Goal: Navigation & Orientation: Find specific page/section

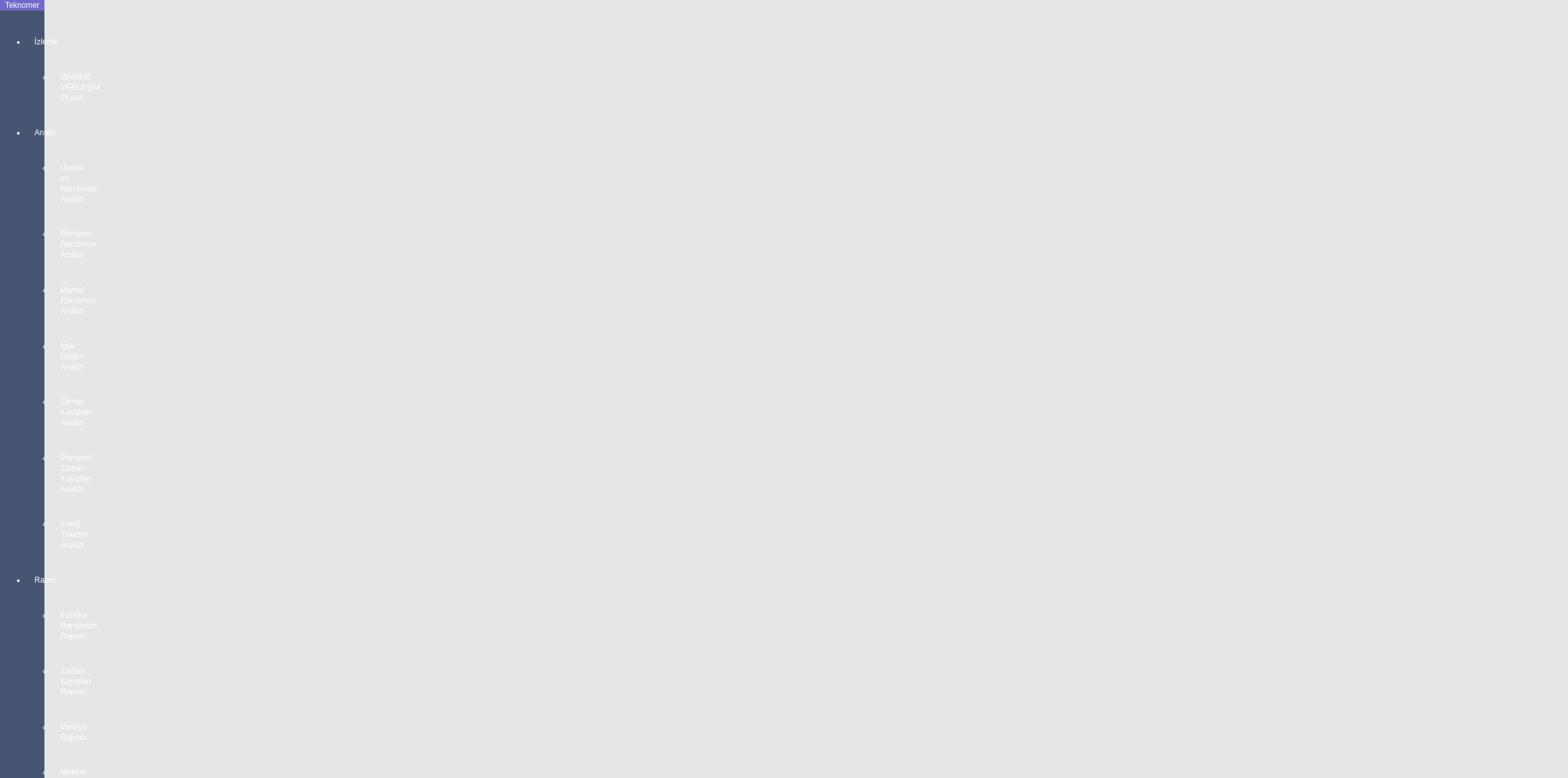
scroll to position [980, 0]
click at [1438, 377] on body "Teknomer İzleme MAKİNE YERLEŞİM PLANI Analiz Üretim ve Randıman Analizi Persone…" at bounding box center [784, 389] width 1568 height 778
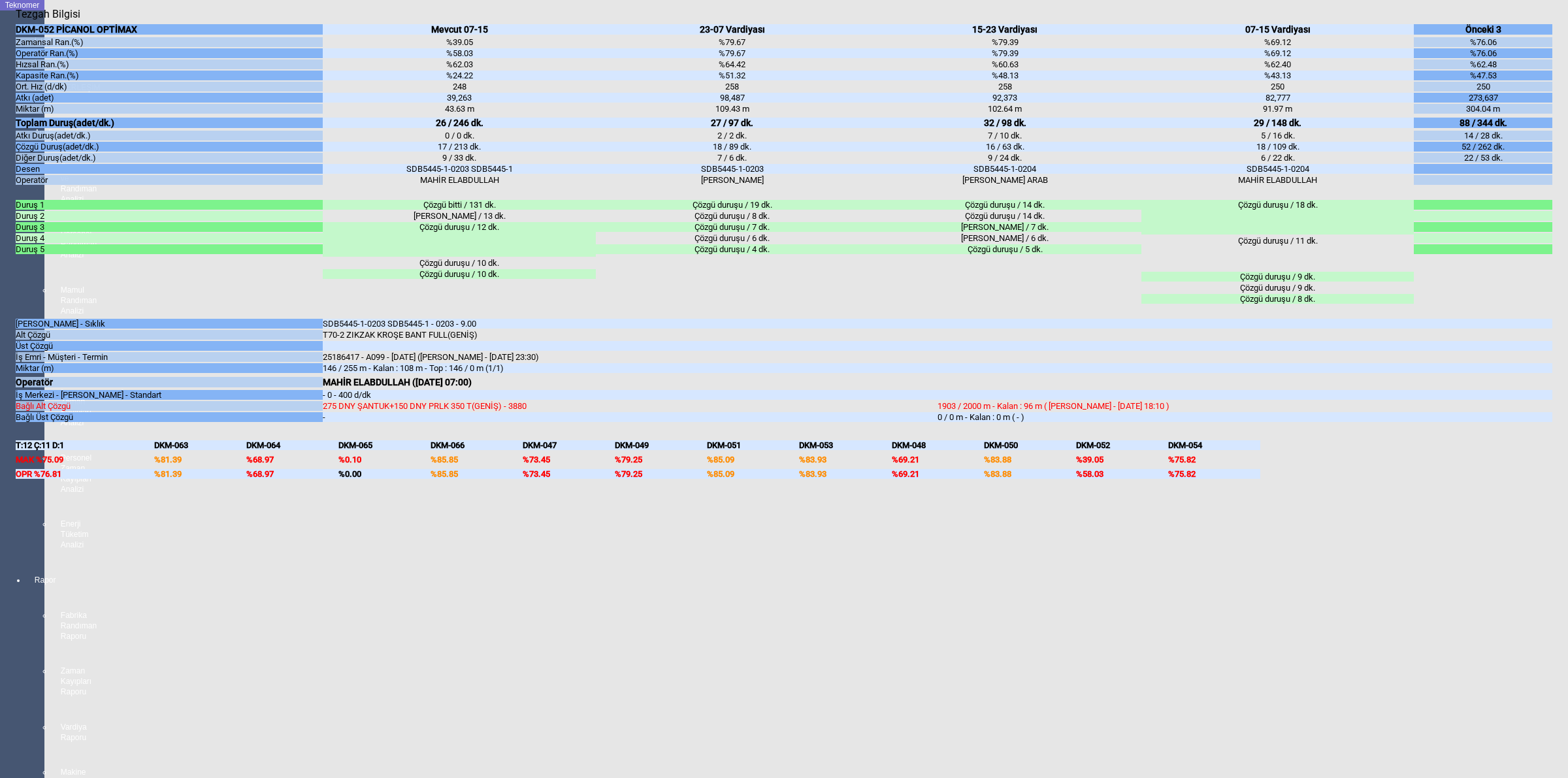
click at [1567, 217] on body "Teknomer İzleme MAKİNE YERLEŞİM PLANI Analiz Üretim ve Randıman Analizi Persone…" at bounding box center [784, 389] width 1568 height 778
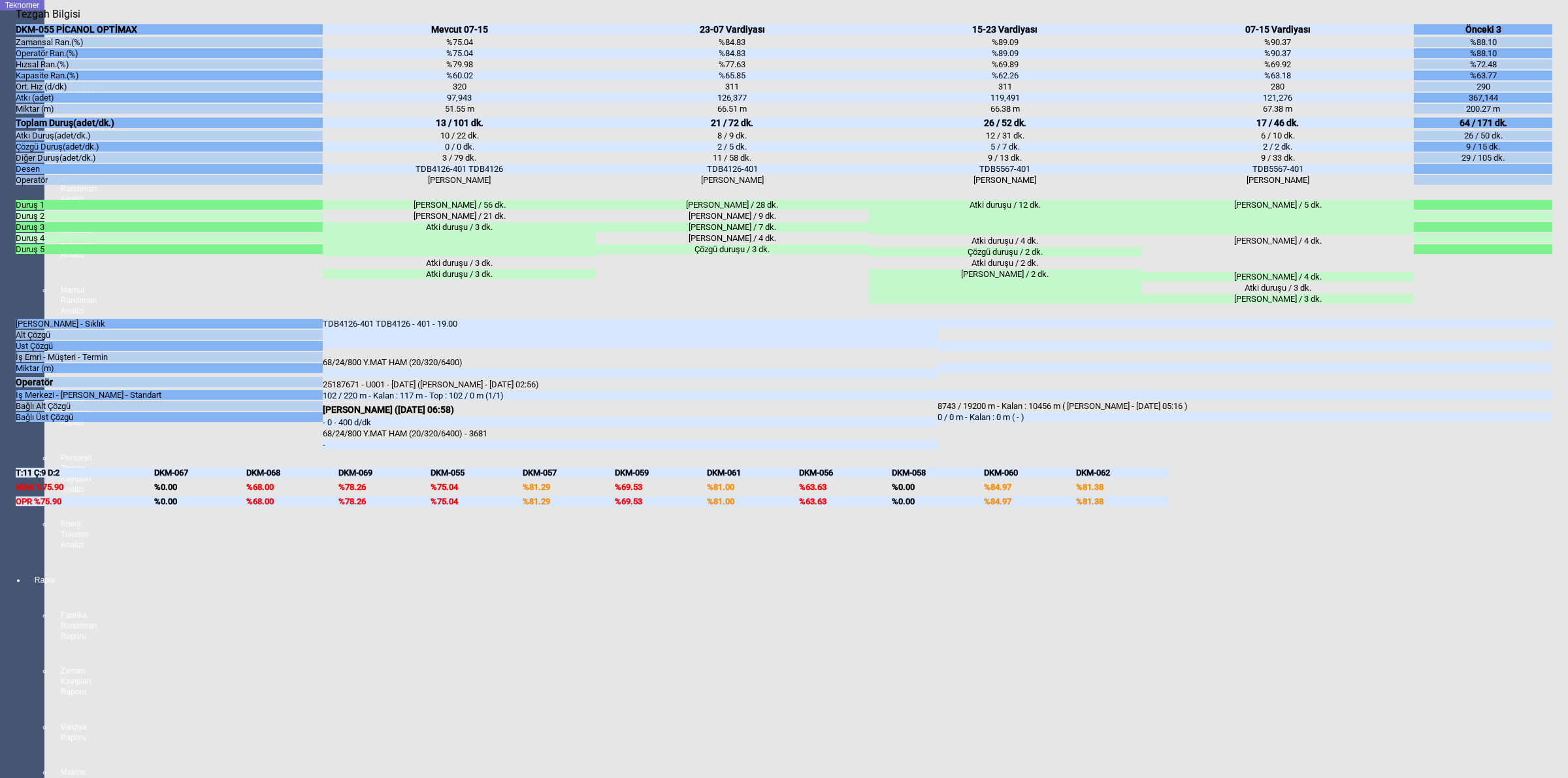
click at [1567, 335] on body "Teknomer İzleme MAKİNE YERLEŞİM PLANI Analiz Üretim ve Randıman Analizi Persone…" at bounding box center [784, 389] width 1568 height 778
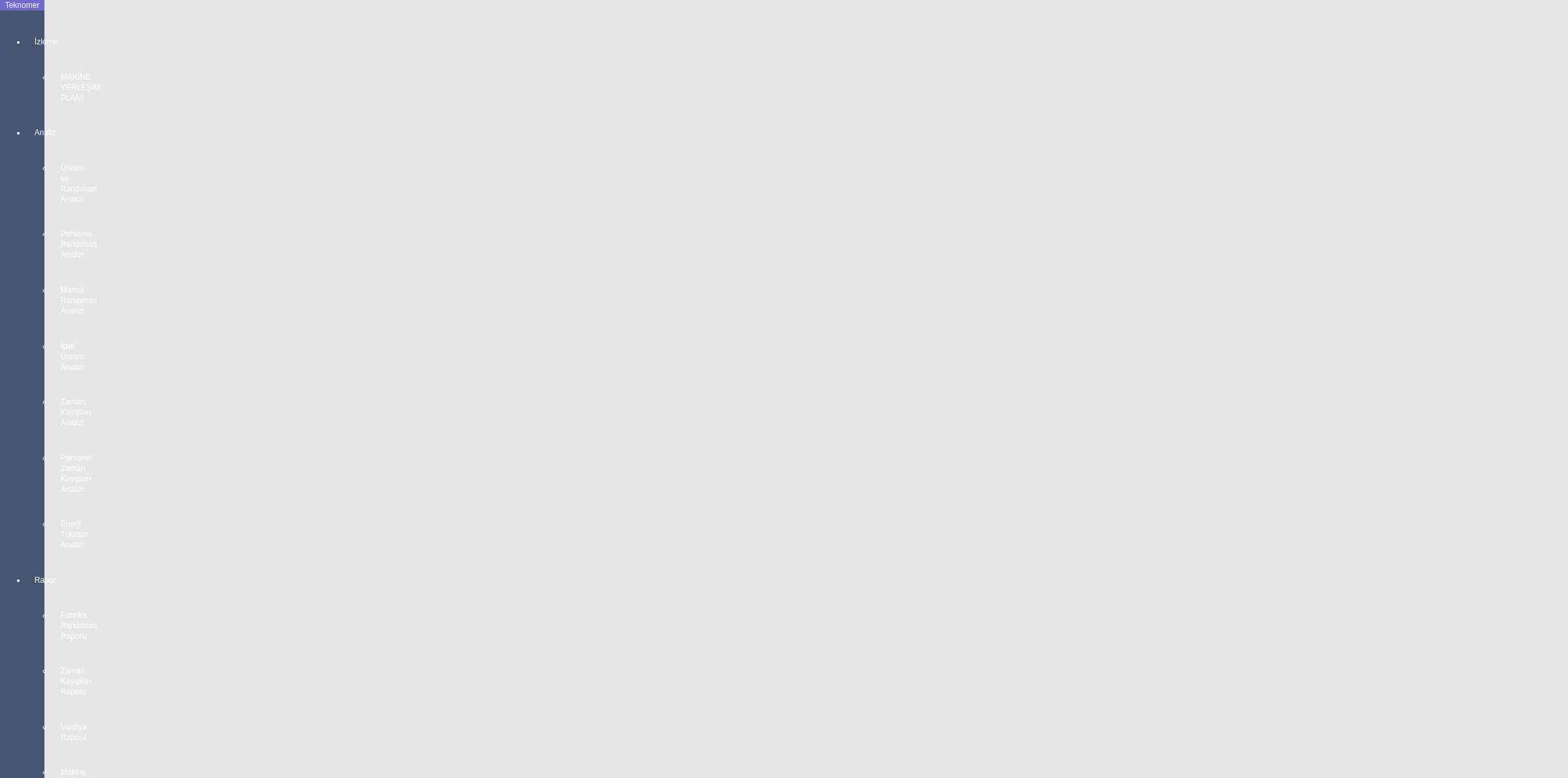
scroll to position [82, 0]
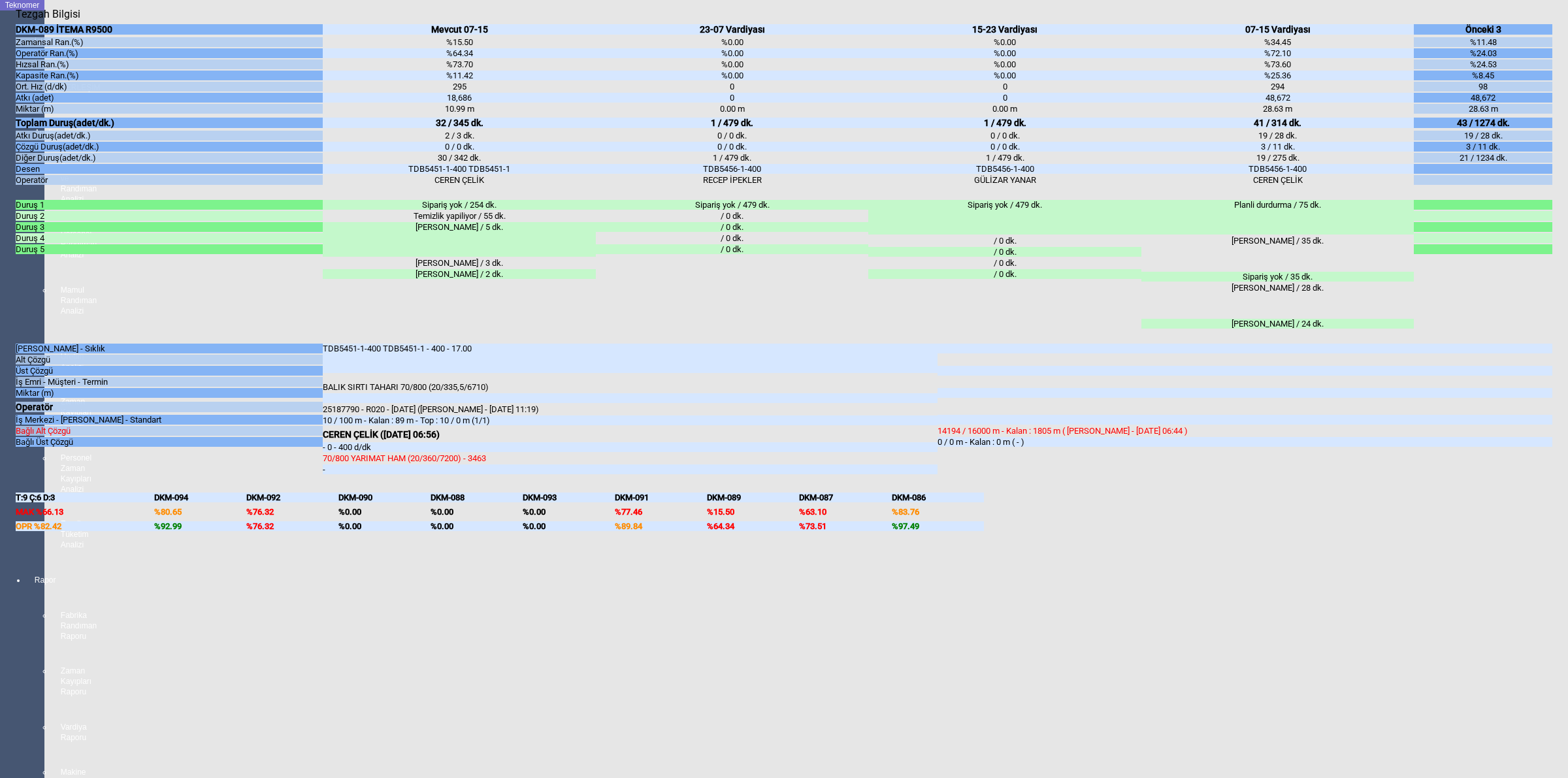
click at [1567, 373] on body "Teknomer İzleme MAKİNE YERLEŞİM PLANI Analiz Üretim ve Randıman Analizi Persone…" at bounding box center [784, 389] width 1568 height 778
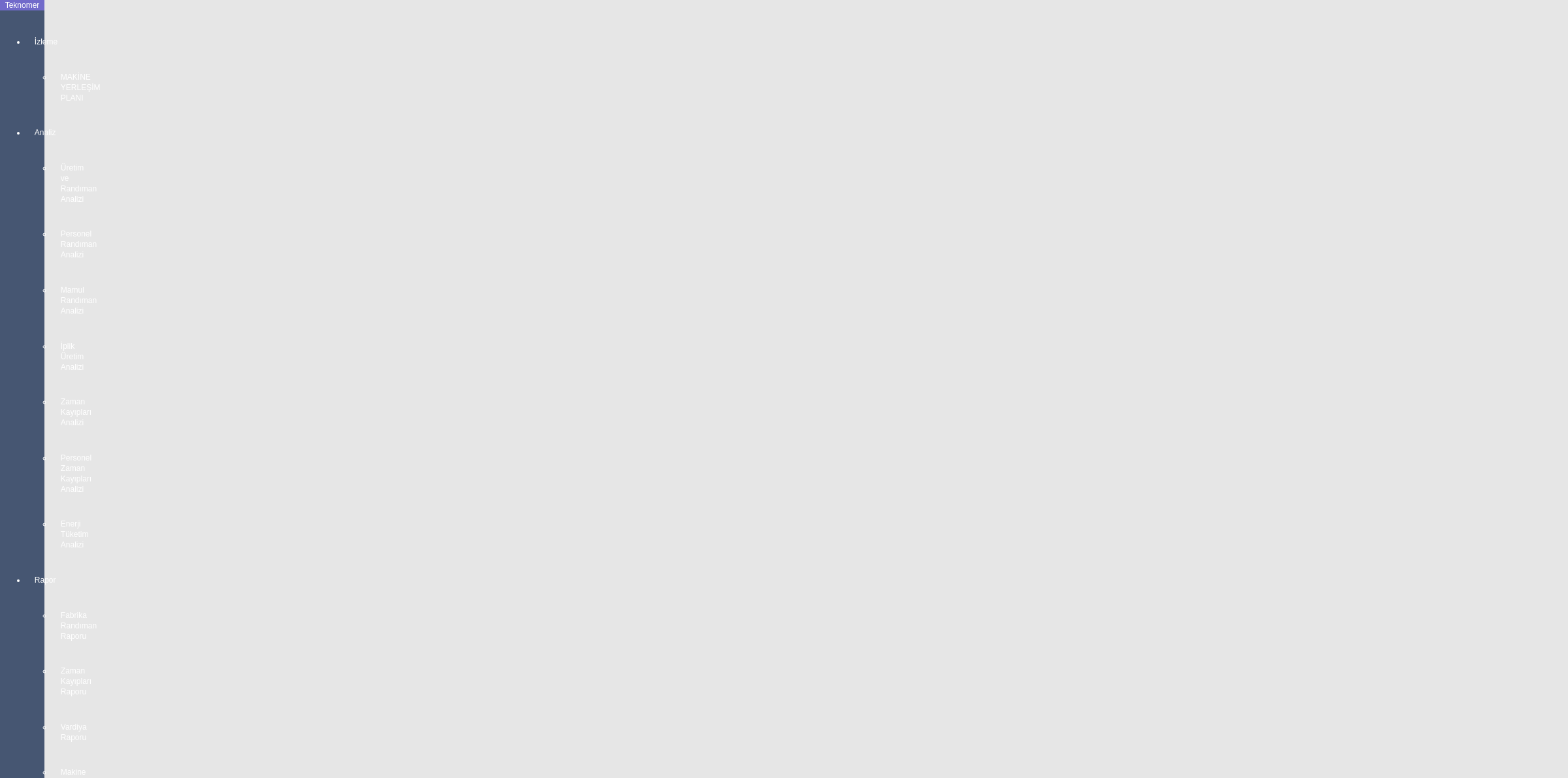
scroll to position [1633, 0]
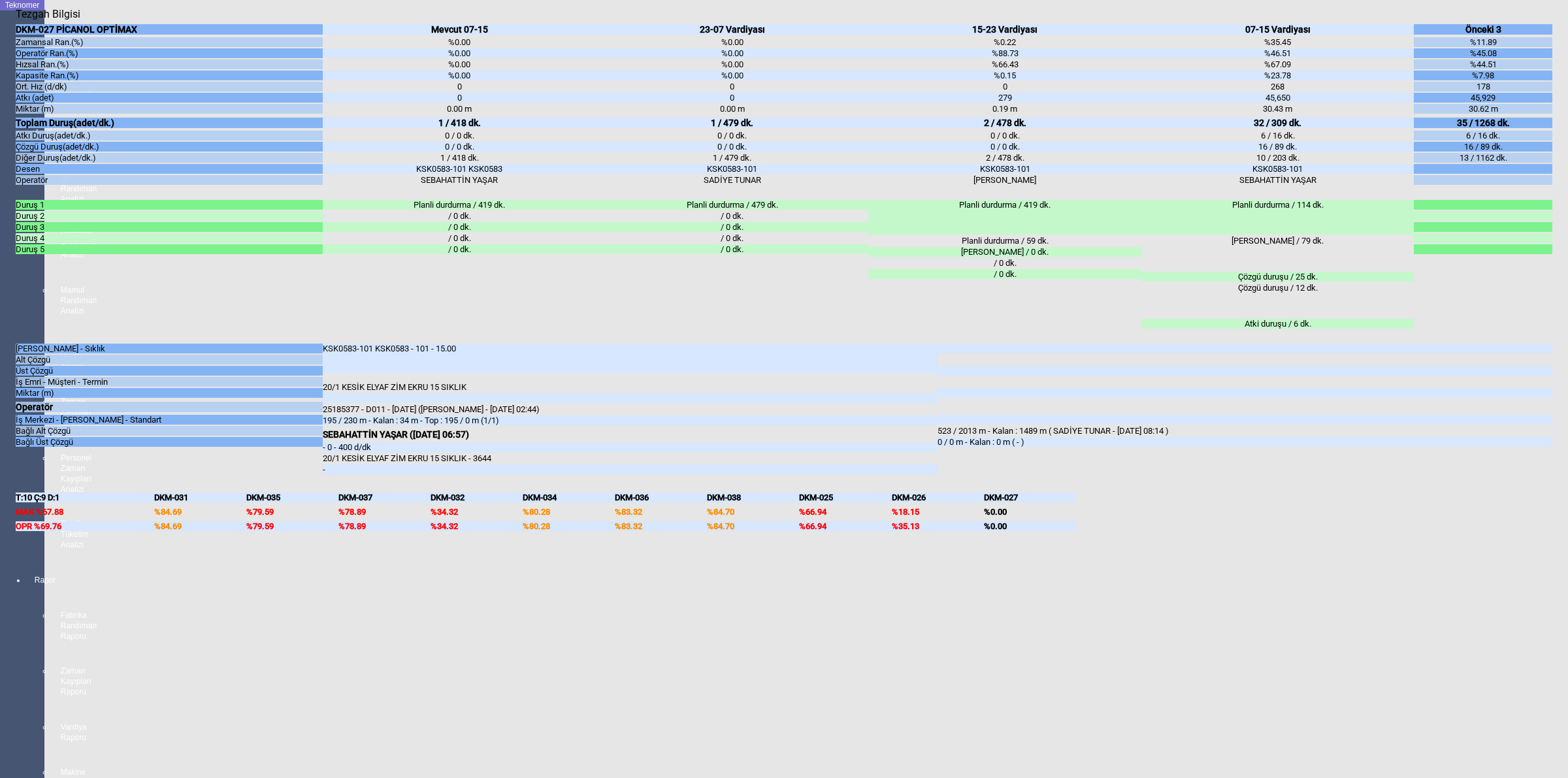
click at [1561, 473] on body "Teknomer İzleme MAKİNE YERLEŞİM PLANI Analiz Üretim ve Randıman Analizi Persone…" at bounding box center [784, 389] width 1568 height 778
click at [1567, 435] on body "Teknomer İzleme MAKİNE YERLEŞİM PLANI Analiz Üretim ve Randıman Analizi Persone…" at bounding box center [784, 389] width 1568 height 778
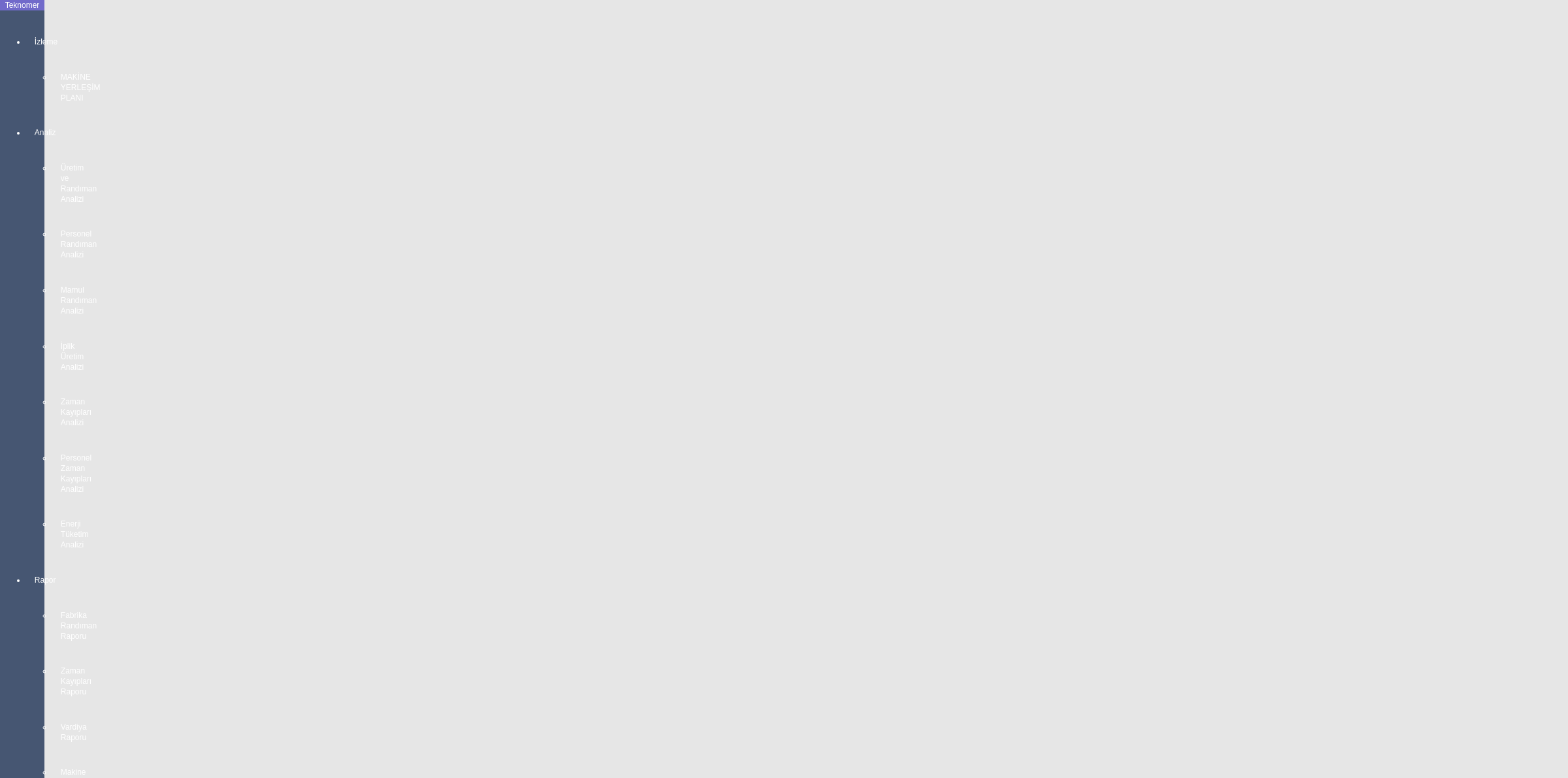
click at [1567, 441] on body "Teknomer İzleme MAKİNE YERLEŞİM PLANI Analiz Üretim ve Randıman Analizi Persone…" at bounding box center [784, 389] width 1568 height 778
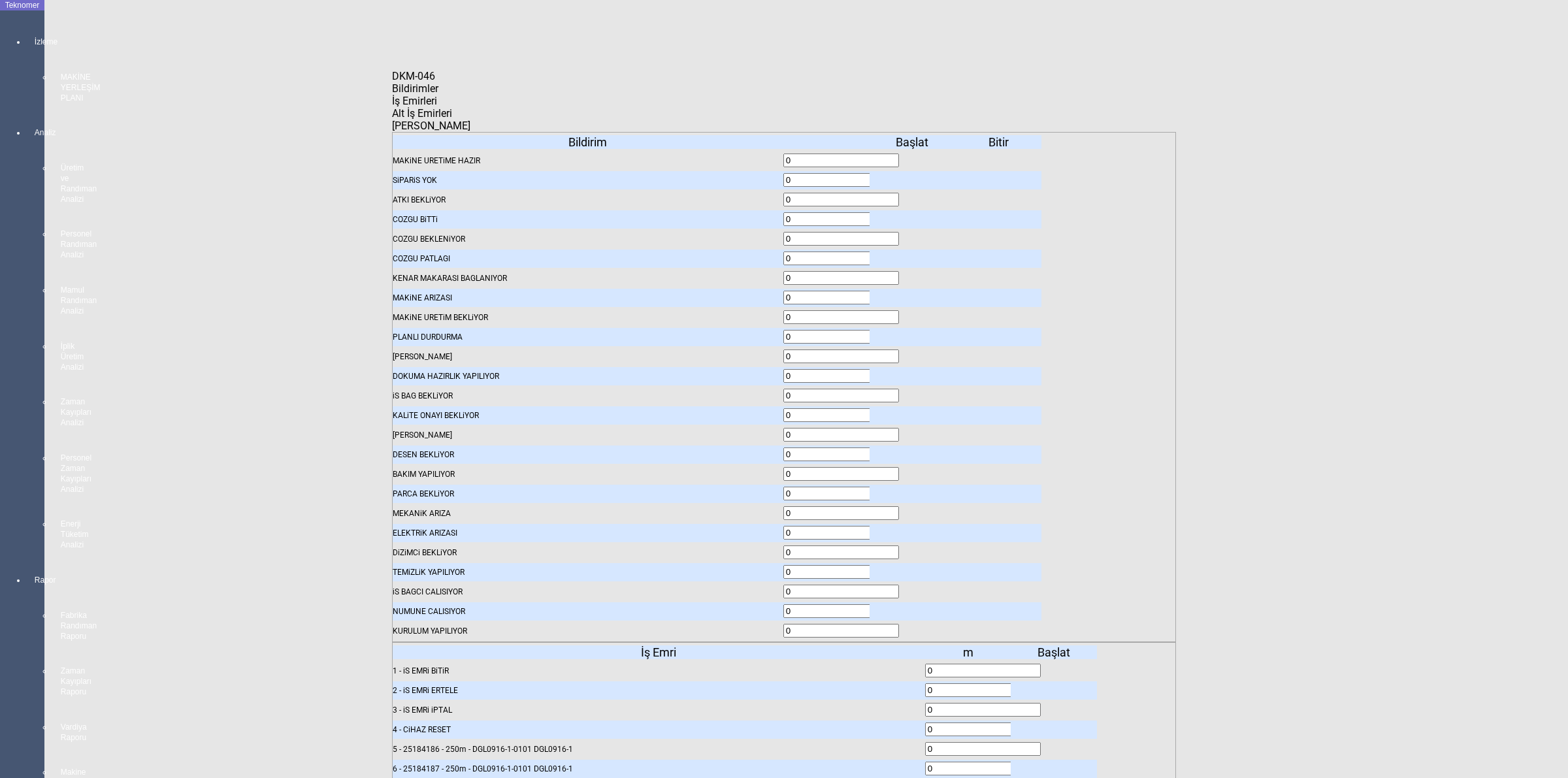
click at [437, 102] on span "İş Emirleri" at bounding box center [414, 101] width 45 height 12
click at [1425, 405] on body "Teknomer İzleme MAKİNE YERLEŞİM PLANI Analiz Üretim ve Randıman Analizi Persone…" at bounding box center [784, 389] width 1568 height 778
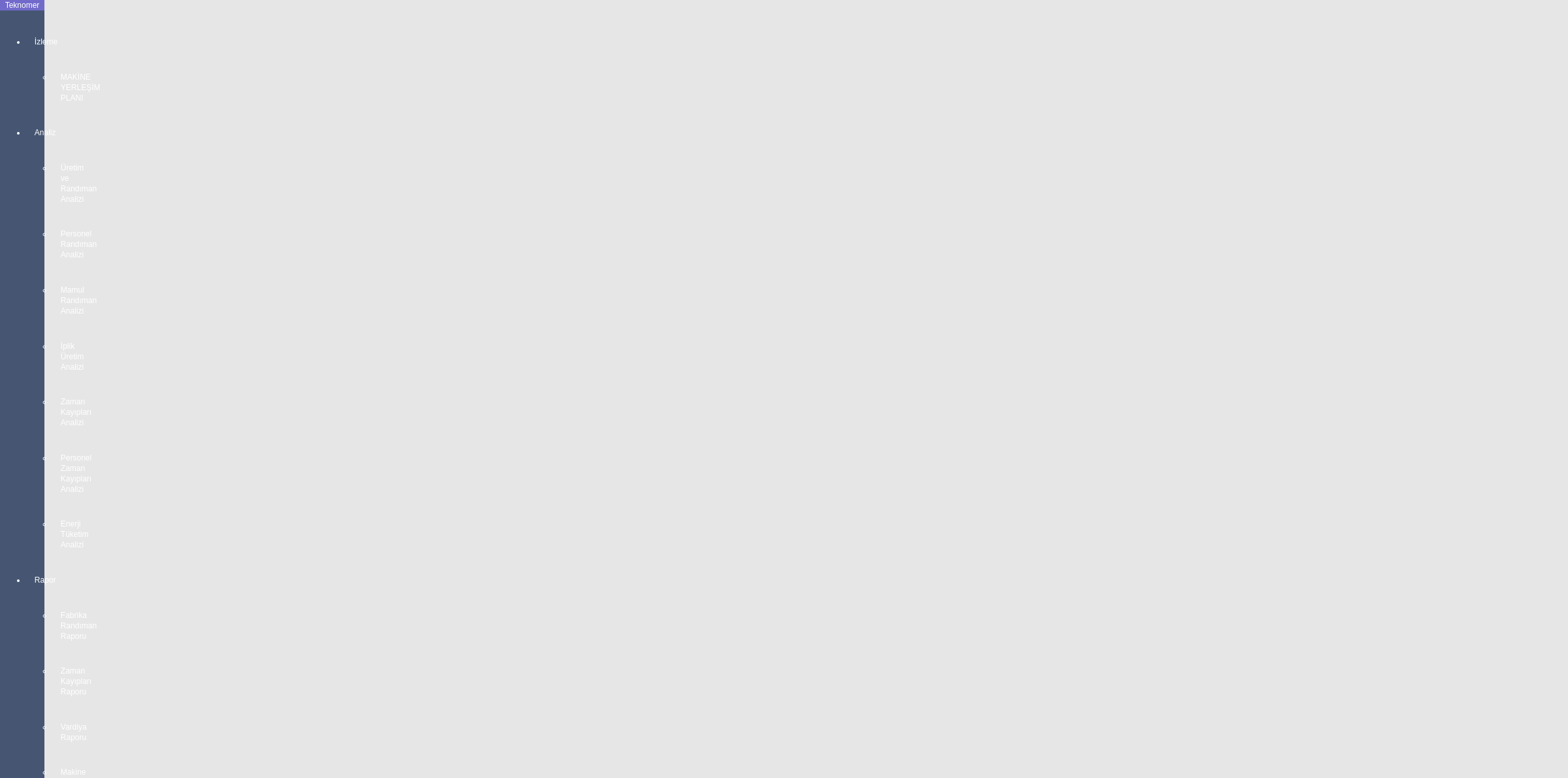
scroll to position [898, 0]
click at [1323, 236] on body "Teknomer İzleme MAKİNE YERLEŞİM PLANI Analiz Üretim ve Randıman Analizi Persone…" at bounding box center [784, 389] width 1568 height 778
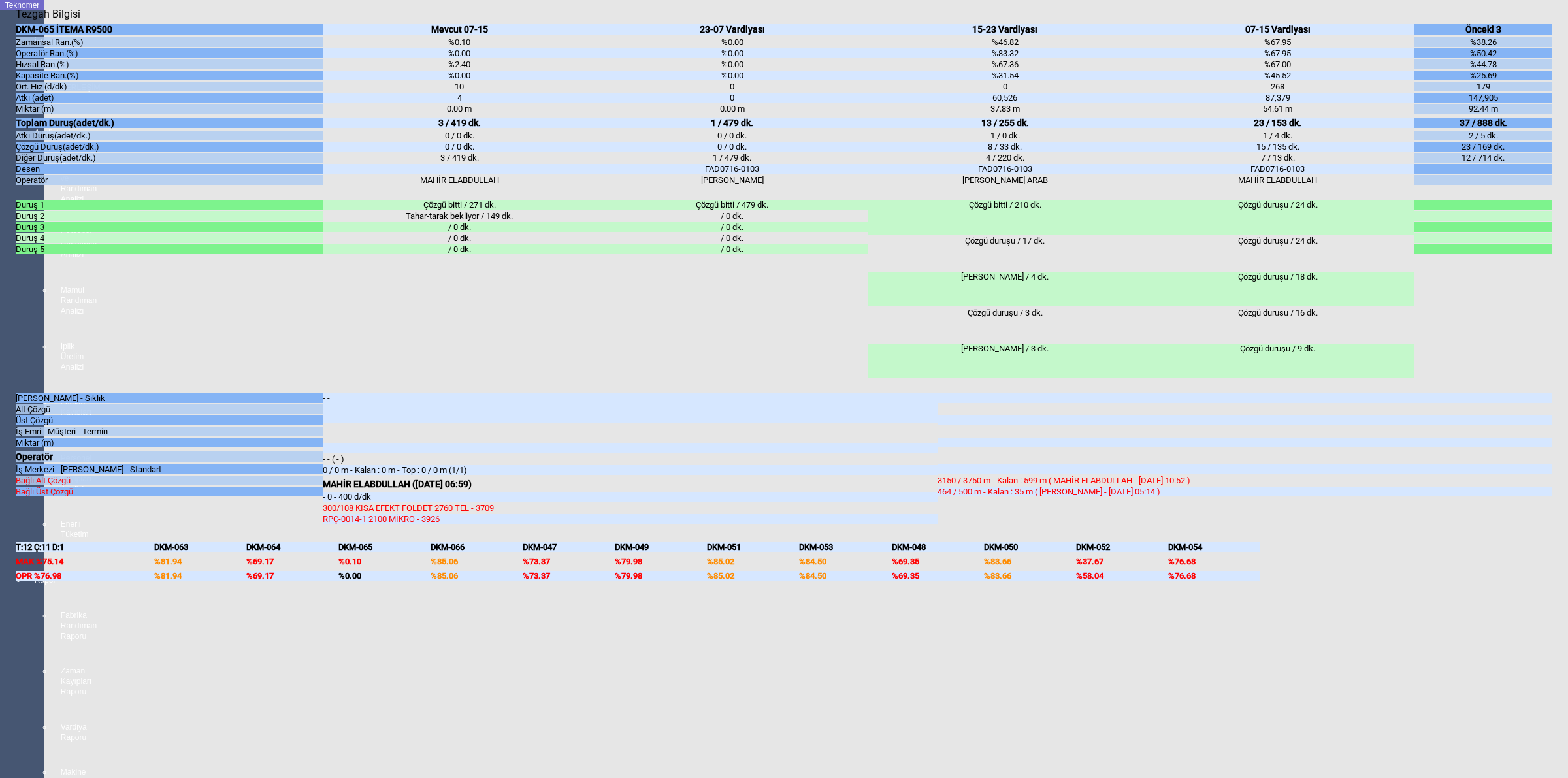
click at [1567, 318] on body "Teknomer İzleme MAKİNE YERLEŞİM PLANI Analiz Üretim ve Randıman Analizi Persone…" at bounding box center [784, 389] width 1568 height 778
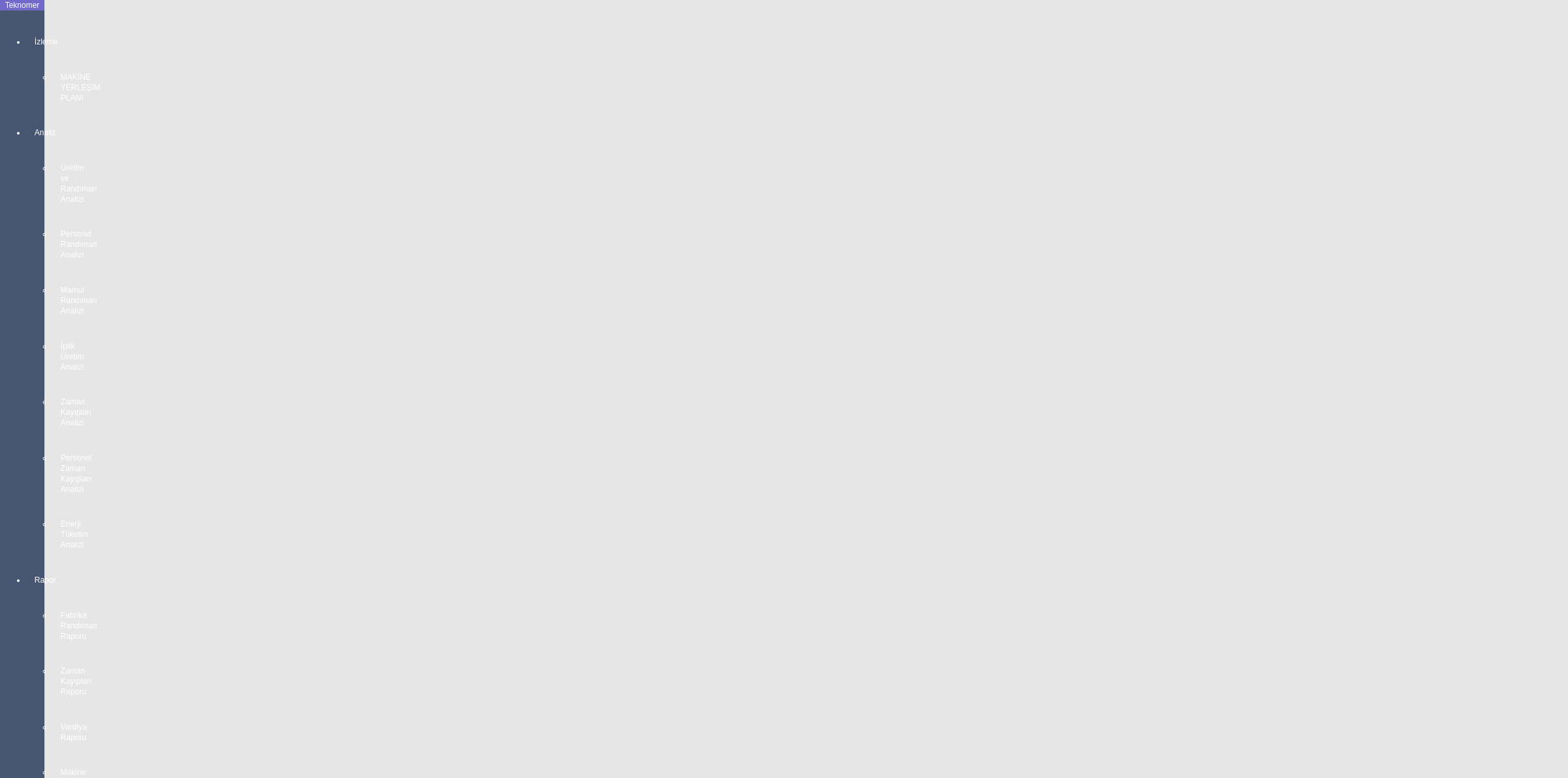
scroll to position [82, 0]
click at [1567, 392] on body "Teknomer İzleme MAKİNE YERLEŞİM PLANI Analiz Üretim ve Randıman Analizi Persone…" at bounding box center [784, 389] width 1568 height 778
